Goal: Manage account settings

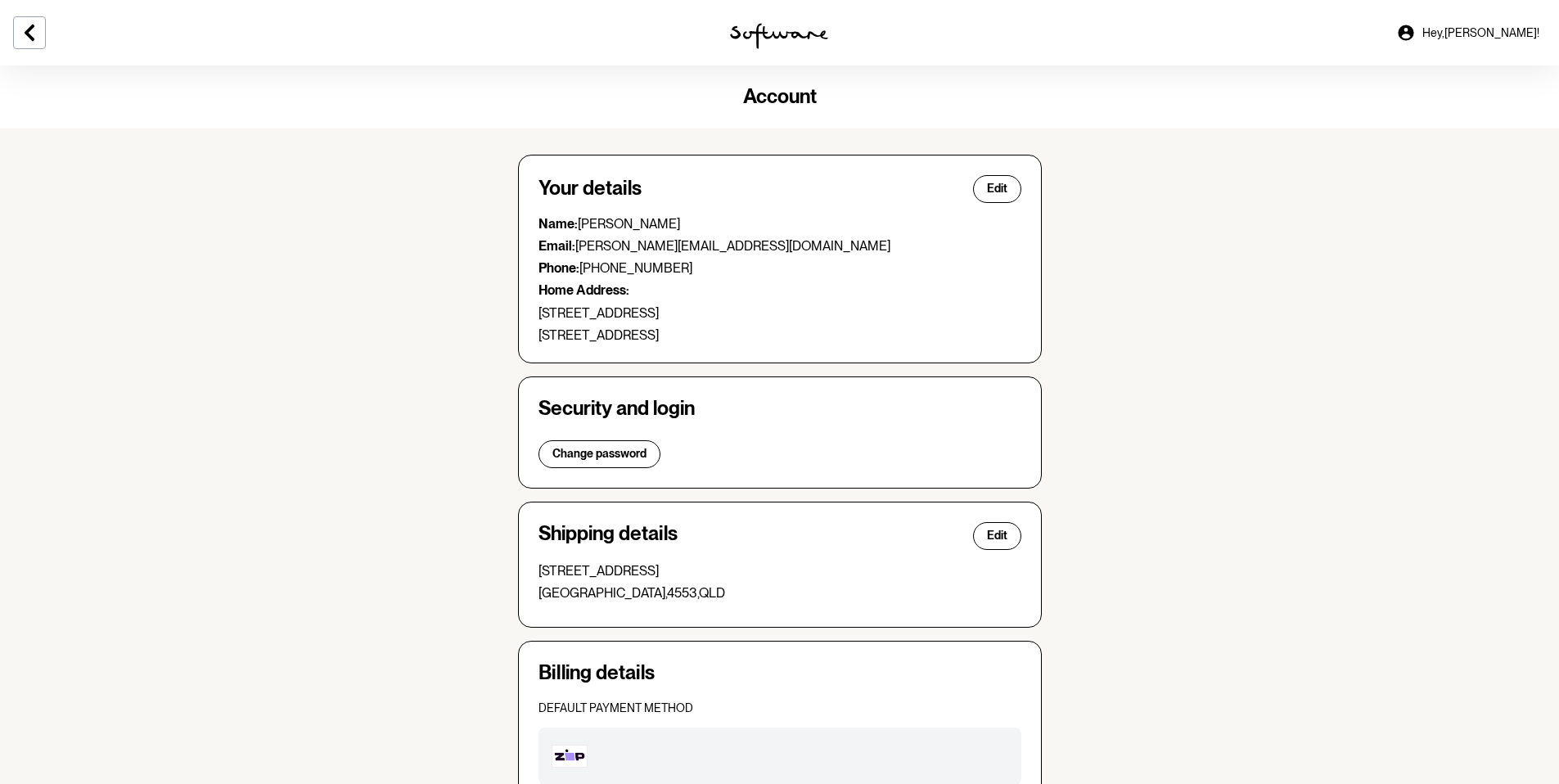
select select "F"
click at [26, 32] on icon at bounding box center [29, 33] width 10 height 16
